Goal: Transaction & Acquisition: Purchase product/service

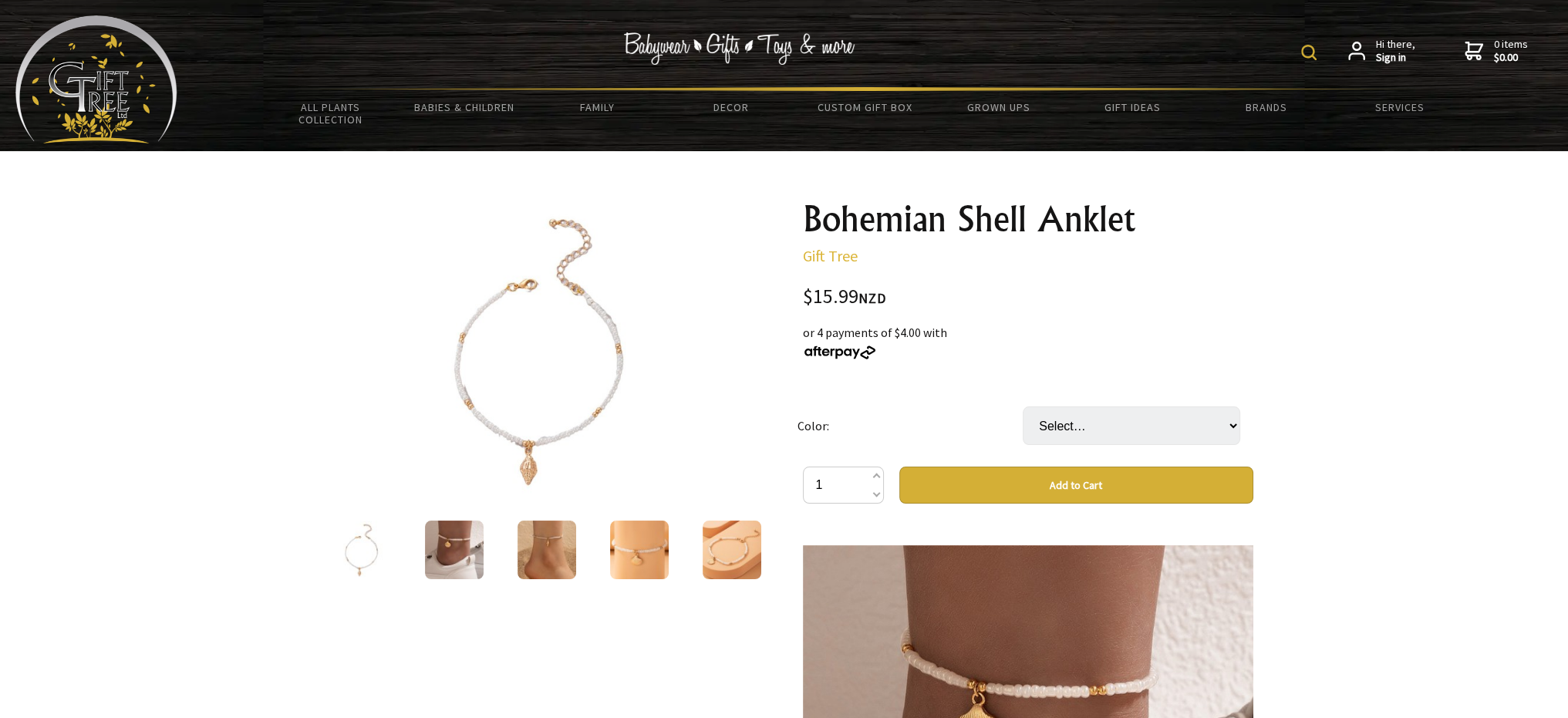
click at [466, 548] on img at bounding box center [454, 550] width 59 height 59
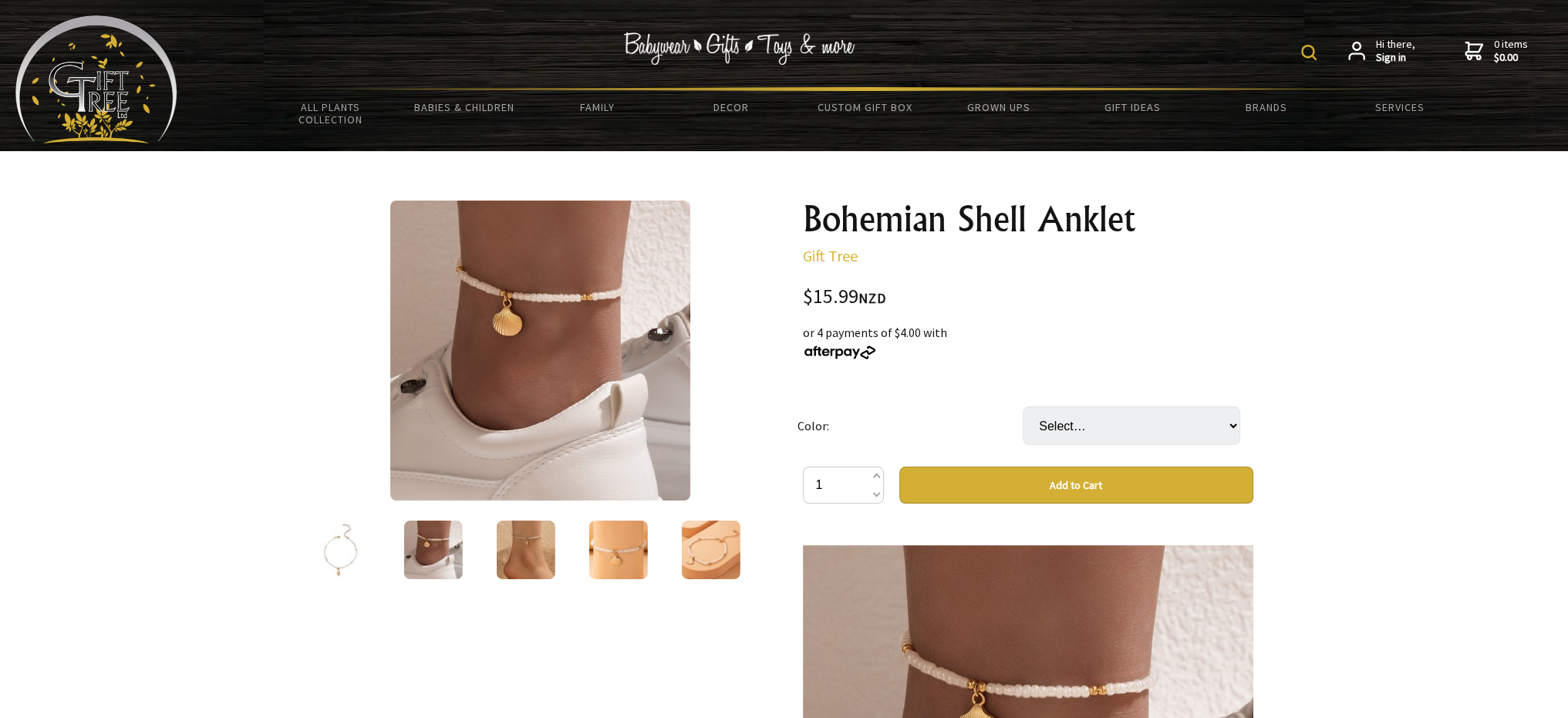
click at [503, 554] on img at bounding box center [525, 550] width 59 height 59
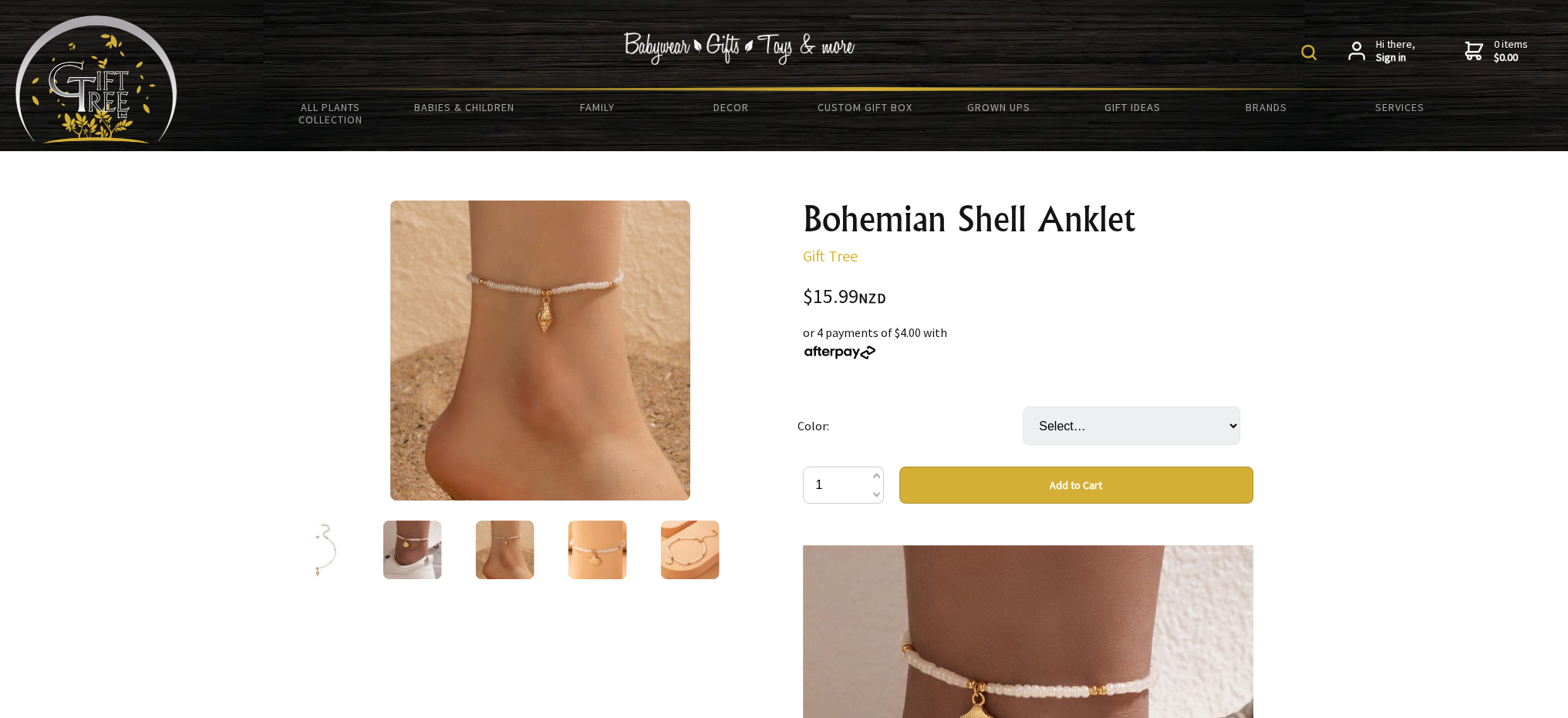
click at [562, 544] on div at bounding box center [597, 550] width 93 height 65
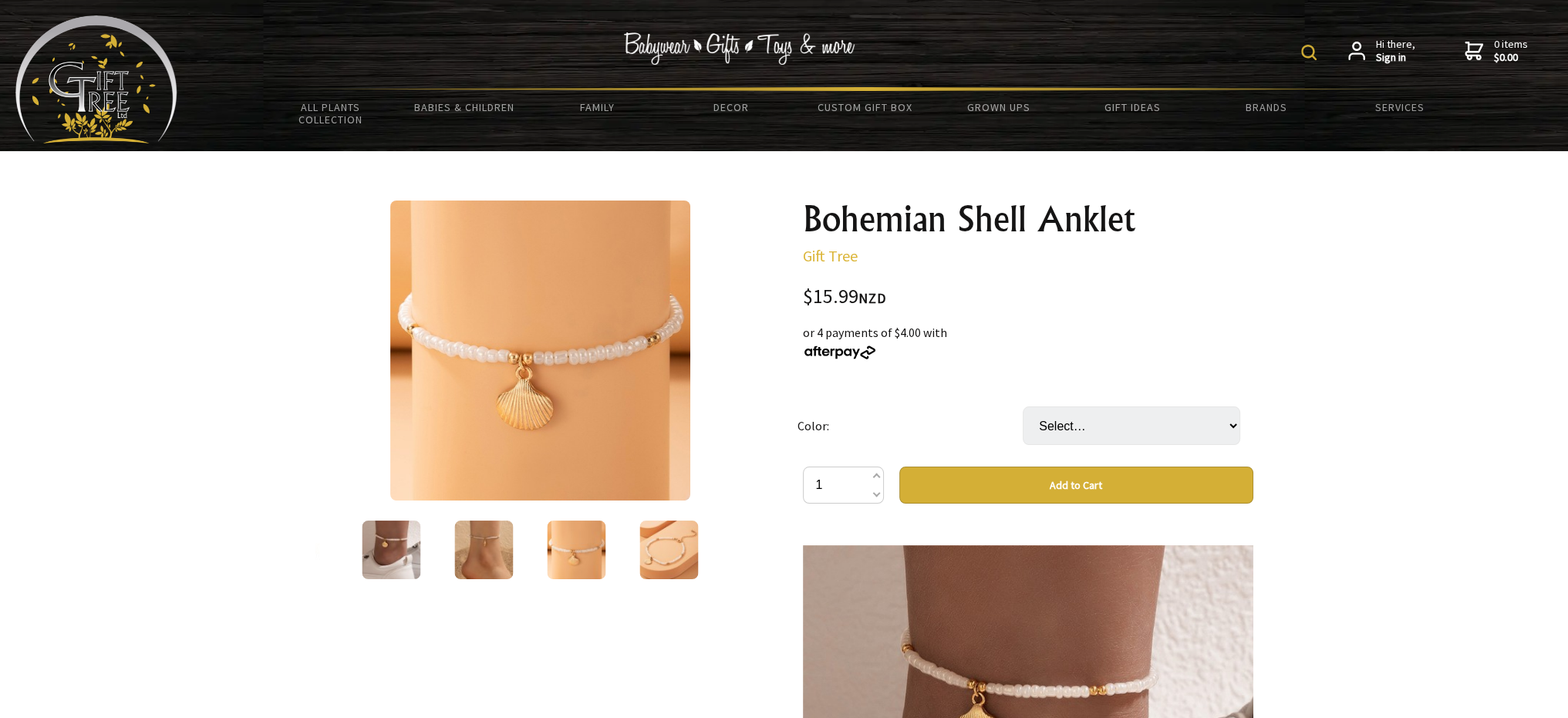
click at [639, 550] on img at bounding box center [668, 550] width 59 height 59
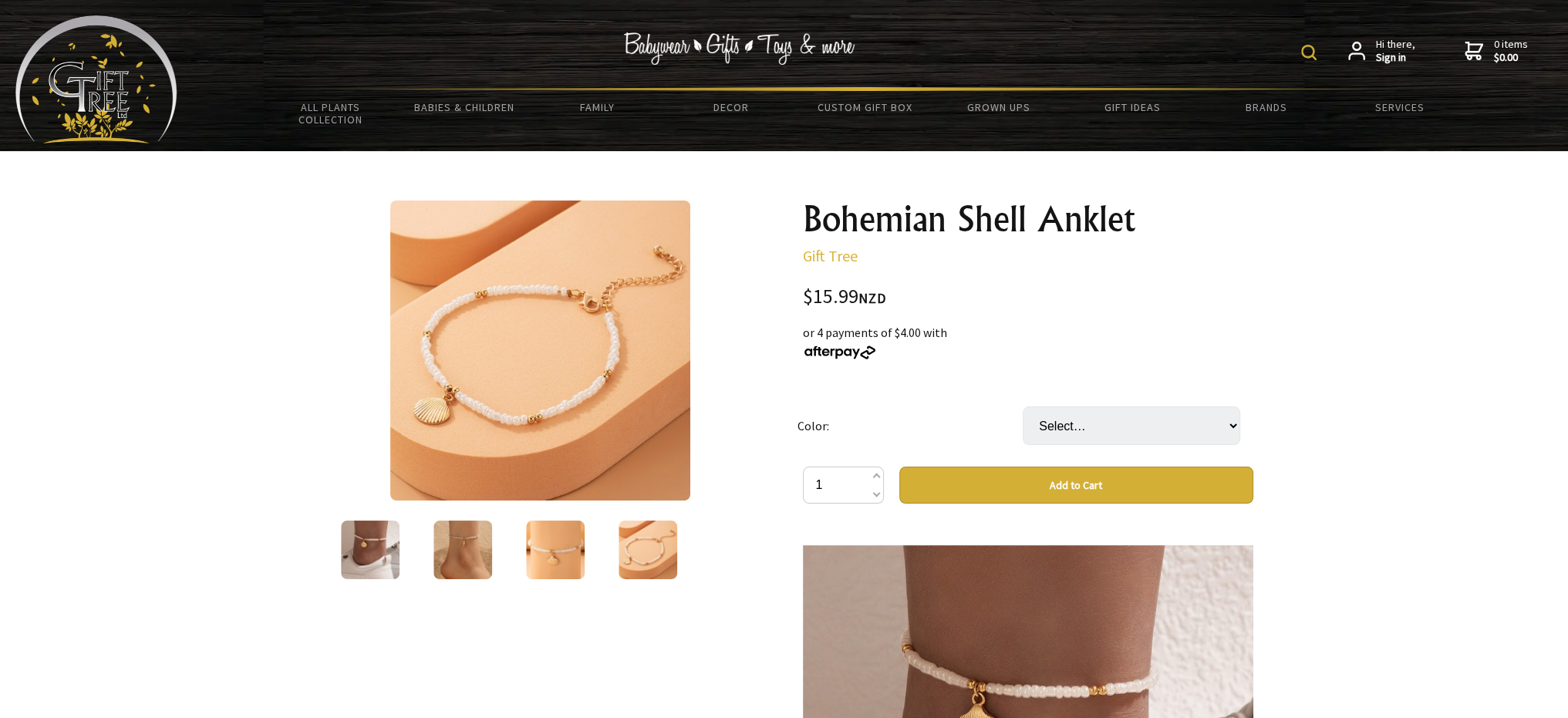
click at [968, 490] on button "Add to Cart" at bounding box center [1077, 485] width 354 height 37
click at [1093, 428] on select "Select… White and Golden" at bounding box center [1131, 426] width 218 height 39
select select "White and Golden"
click at [1023, 407] on select "Select… White and Golden" at bounding box center [1131, 426] width 218 height 39
click at [1016, 492] on button "Add to Cart" at bounding box center [1077, 485] width 354 height 37
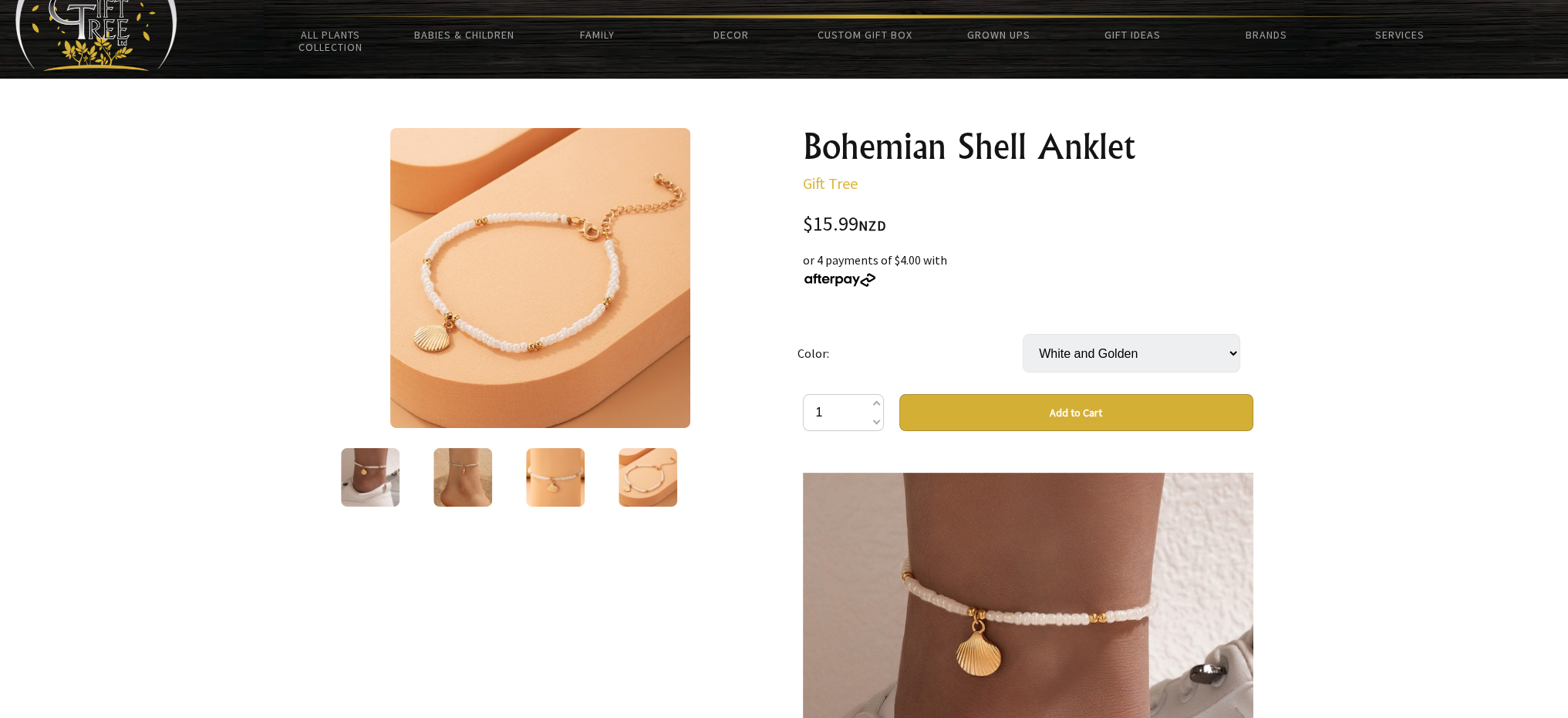
scroll to position [155, 0]
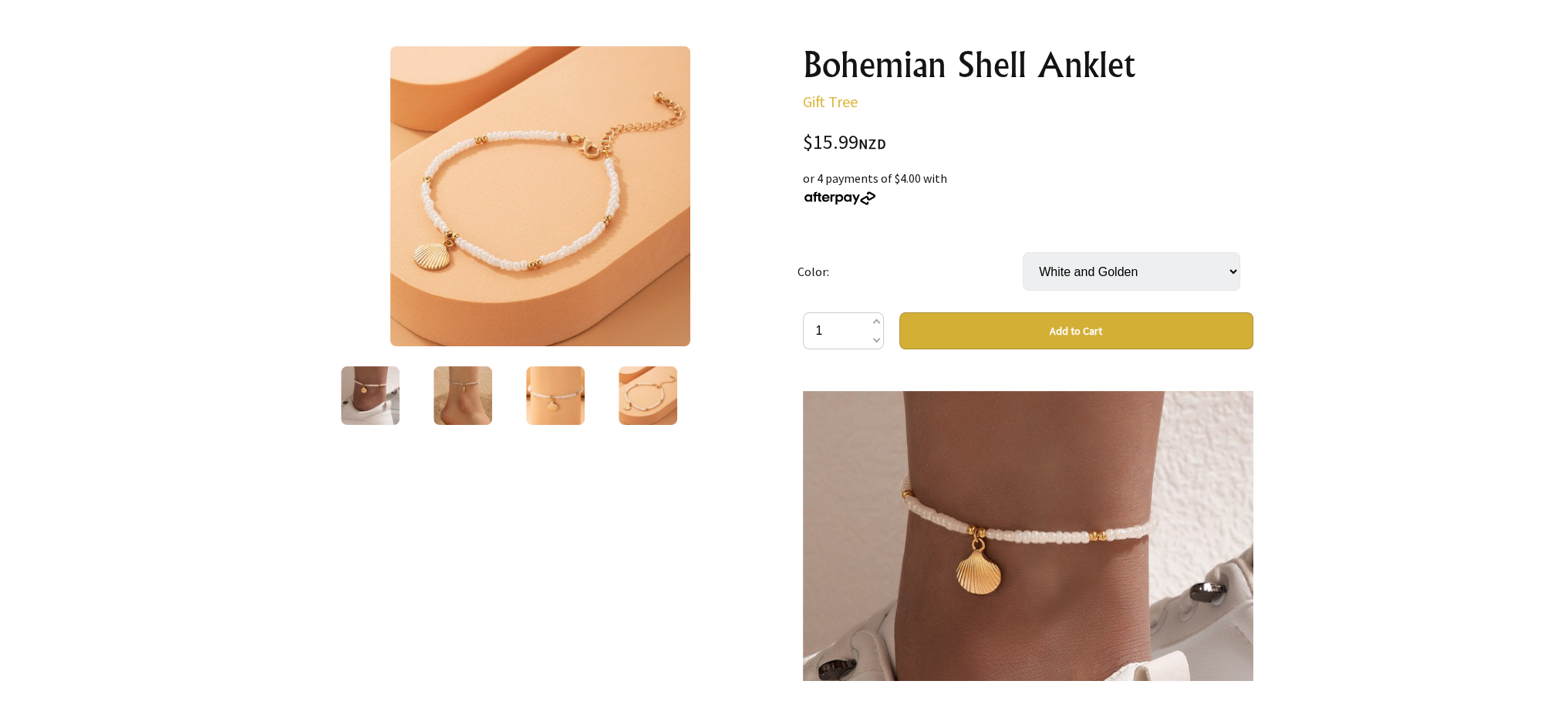
click at [975, 337] on button "Add to Cart" at bounding box center [1077, 331] width 354 height 37
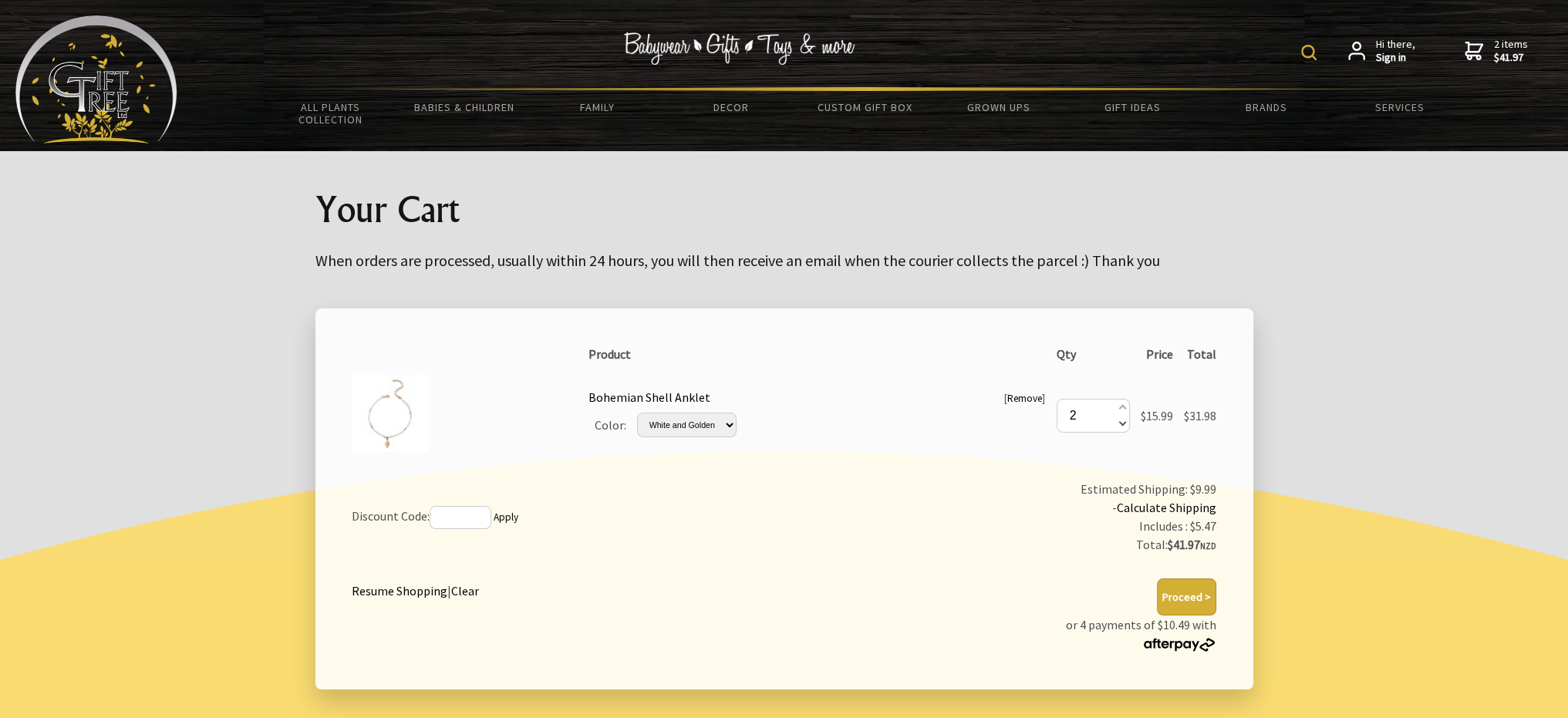
click at [1118, 418] on span at bounding box center [1121, 423] width 7 height 17
type input "1"
